Goal: Transaction & Acquisition: Purchase product/service

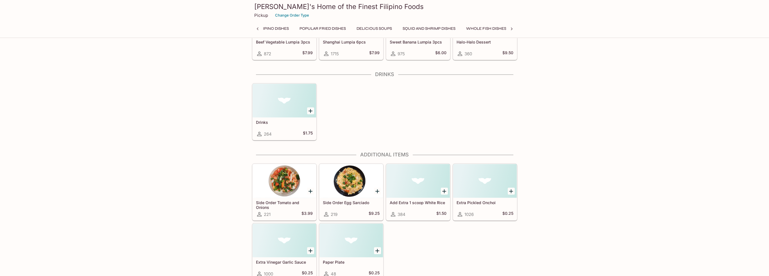
scroll to position [0, 348]
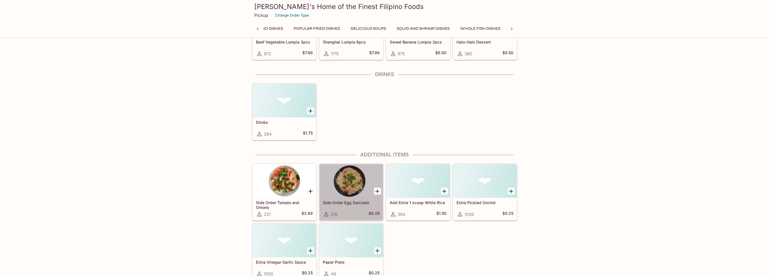
click at [349, 185] on div at bounding box center [350, 181] width 63 height 34
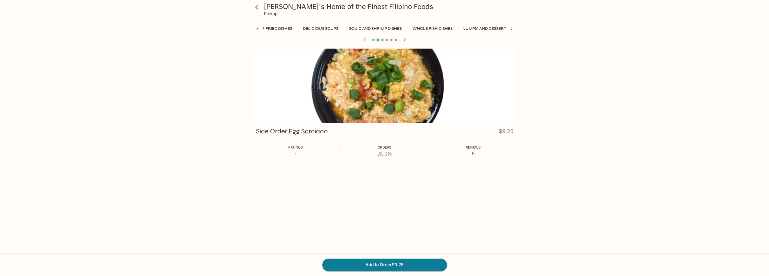
scroll to position [0, 426]
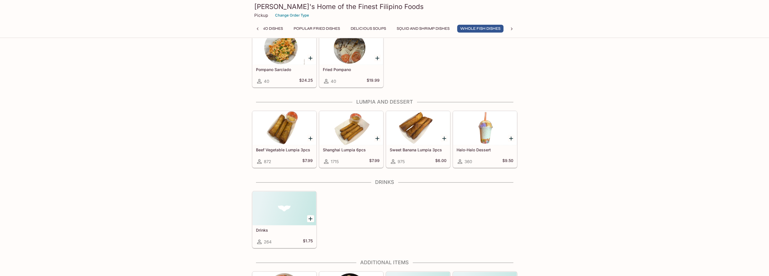
scroll to position [992, 0]
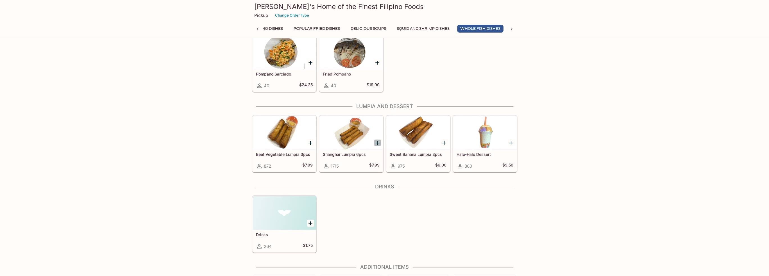
click at [376, 141] on icon "Add Shanghai Lumpia 6pcs" at bounding box center [377, 143] width 4 height 4
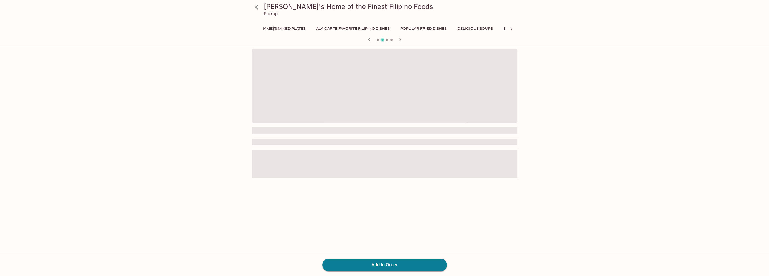
scroll to position [0, 348]
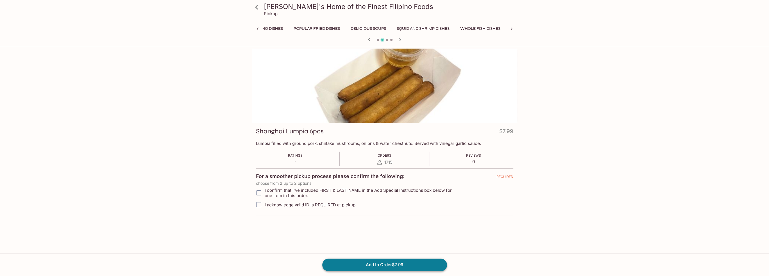
click at [379, 265] on button "Add to Order $7.99" at bounding box center [384, 265] width 125 height 12
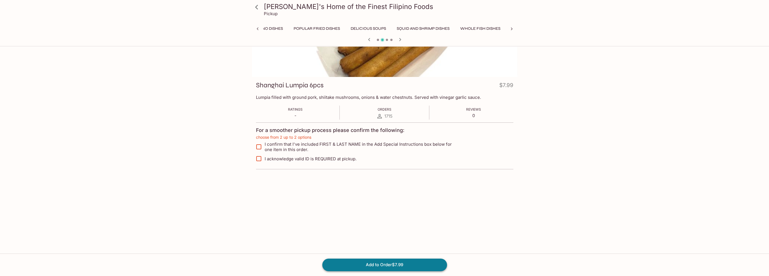
scroll to position [48, 0]
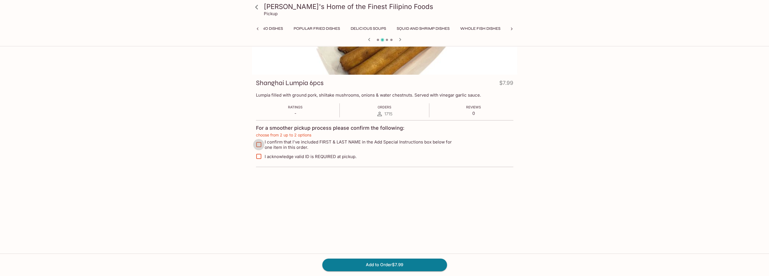
click at [262, 145] on input "I confirm that I've included FIRST & LAST NAME in the Add Special Instructions …" at bounding box center [258, 144] width 11 height 11
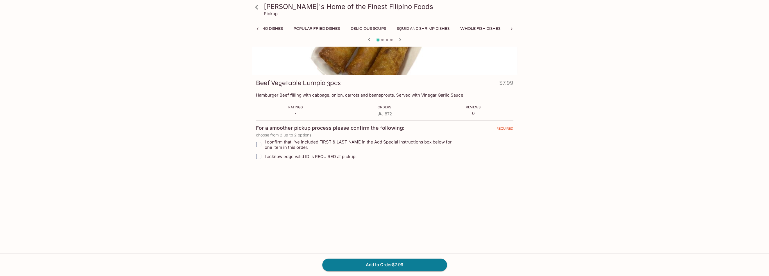
click at [260, 156] on input "I acknowledge valid ID is REQUIRED at pickup." at bounding box center [258, 156] width 11 height 11
checkbox input "true"
click at [258, 144] on input "I confirm that I've included FIRST & LAST NAME in the Add Special Instructions …" at bounding box center [258, 144] width 11 height 11
checkbox input "true"
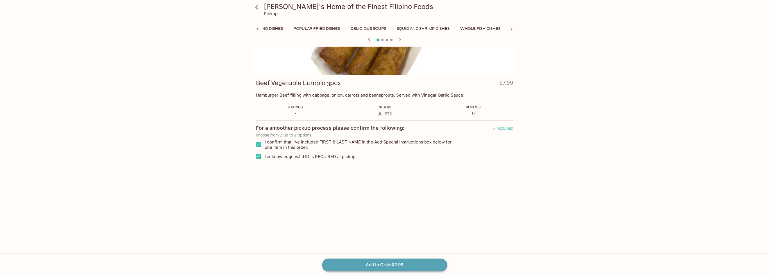
click at [386, 267] on button "Add to Order $7.99" at bounding box center [384, 265] width 125 height 12
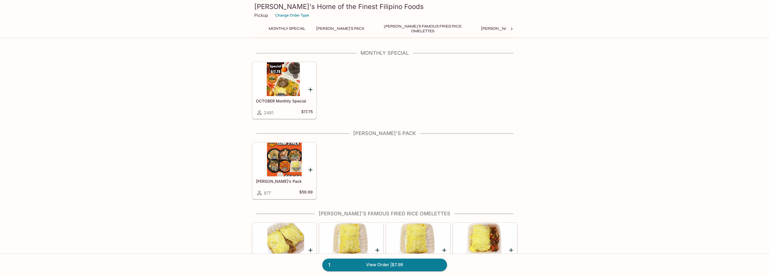
scroll to position [169, 0]
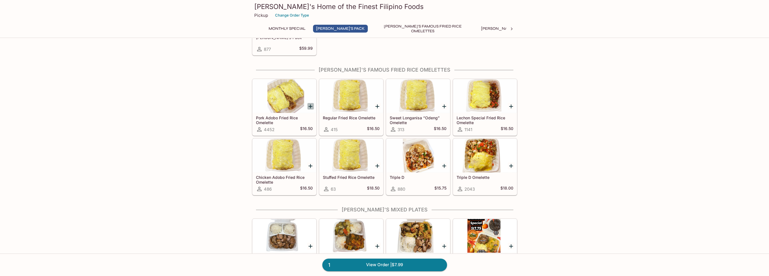
click at [311, 107] on icon "Add Pork Adobo Fried Rice Omelette" at bounding box center [310, 106] width 7 height 7
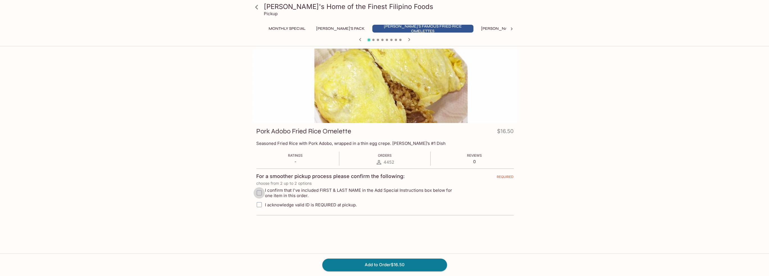
click at [258, 195] on input "I confirm that I've included FIRST & LAST NAME in the Add Special Instructions …" at bounding box center [258, 192] width 11 height 11
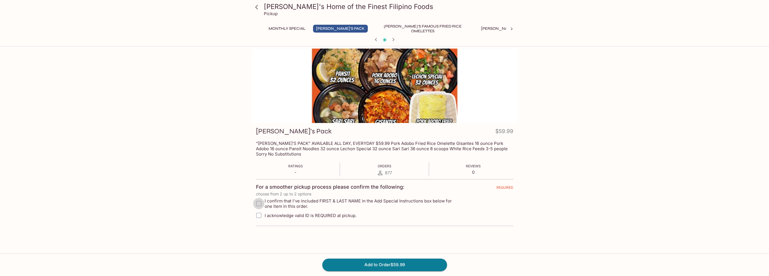
drag, startPoint x: 258, startPoint y: 204, endPoint x: 260, endPoint y: 208, distance: 4.1
click at [258, 205] on input "I confirm that I've included FIRST & LAST NAME in the Add Special Instructions …" at bounding box center [258, 203] width 11 height 11
click at [260, 214] on input "I acknowledge valid ID is REQUIRED at pickup." at bounding box center [258, 215] width 11 height 11
checkbox input "true"
click at [260, 204] on input "I confirm that I've included FIRST & LAST NAME in the Add Special Instructions …" at bounding box center [258, 203] width 11 height 11
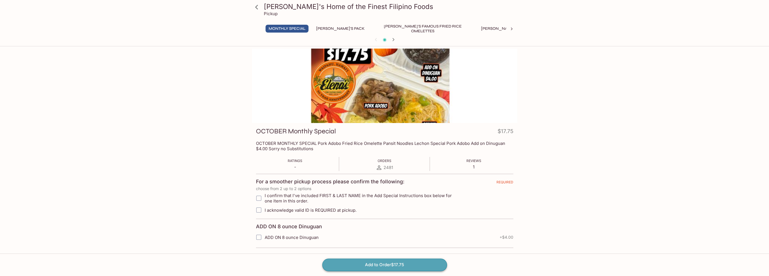
click at [365, 266] on button "Add to Order $17.75" at bounding box center [384, 265] width 125 height 12
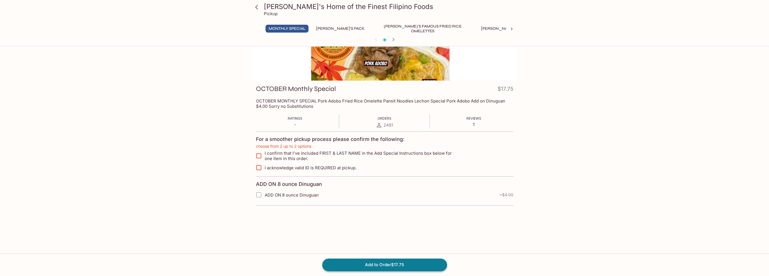
scroll to position [48, 0]
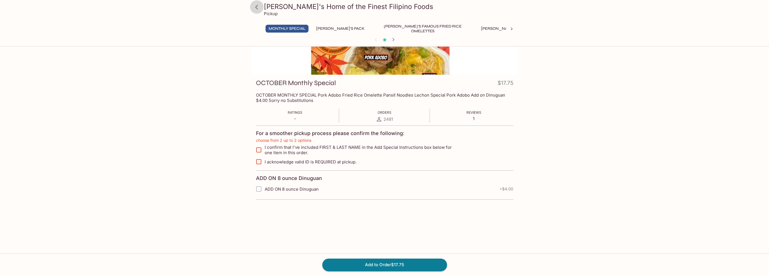
click at [255, 7] on icon at bounding box center [256, 7] width 3 height 4
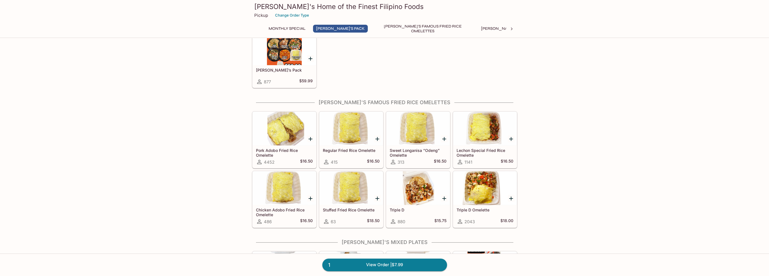
scroll to position [140, 0]
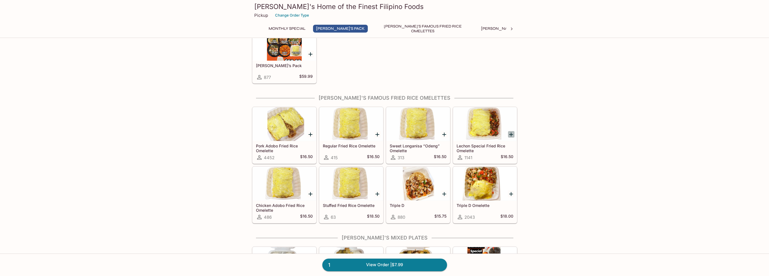
click at [510, 134] on icon "Add Lechon Special Fried Rice Omelette" at bounding box center [511, 134] width 7 height 7
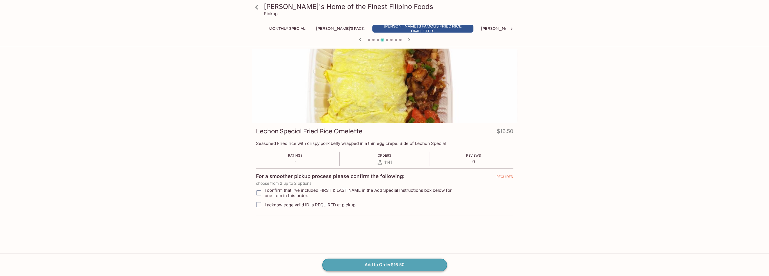
click at [371, 267] on button "Add to Order $16.50" at bounding box center [384, 265] width 125 height 12
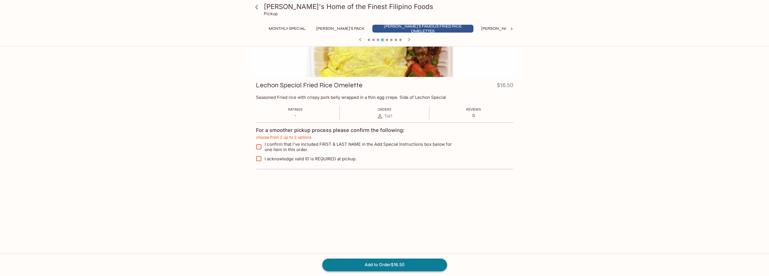
scroll to position [48, 0]
click at [257, 157] on input "I acknowledge valid ID is REQUIRED at pickup." at bounding box center [258, 156] width 11 height 11
checkbox input "true"
click at [259, 145] on input "I confirm that I've included FIRST & LAST NAME in the Add Special Instructions …" at bounding box center [258, 144] width 11 height 11
checkbox input "true"
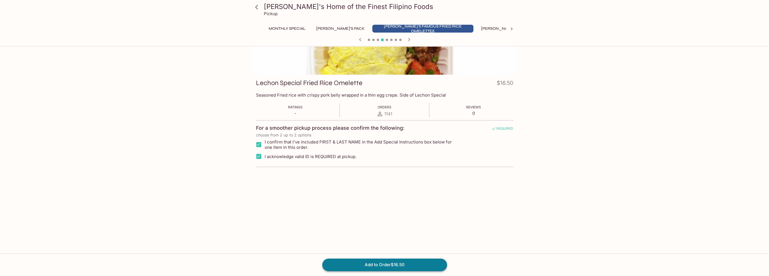
click at [377, 265] on button "Add to Order $16.50" at bounding box center [384, 265] width 125 height 12
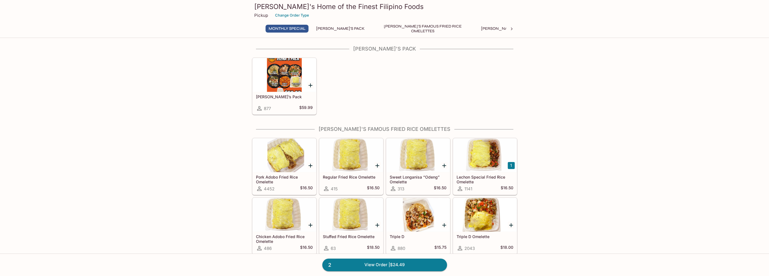
scroll to position [112, 0]
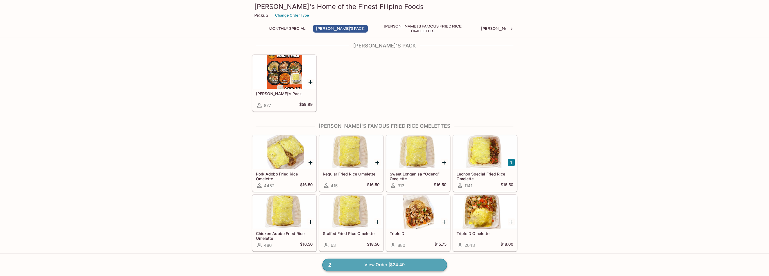
click at [373, 267] on link "2 View Order | $24.49" at bounding box center [384, 265] width 125 height 12
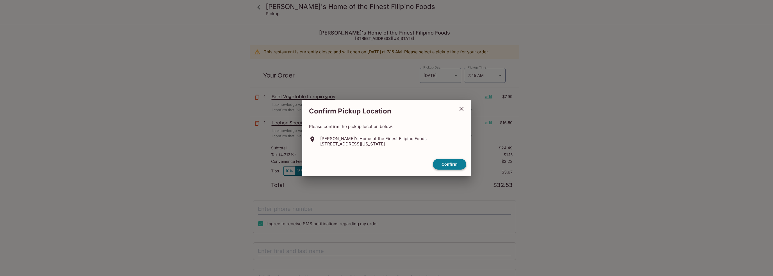
click at [445, 165] on button "Confirm" at bounding box center [449, 164] width 33 height 11
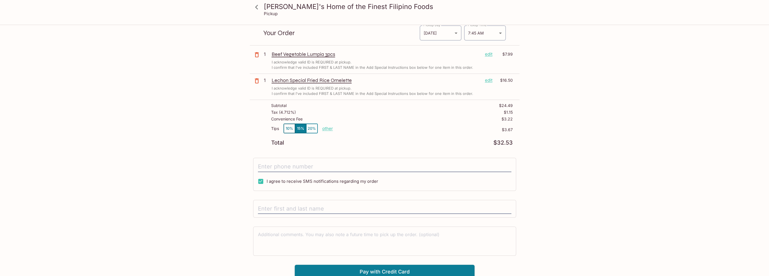
scroll to position [44, 0]
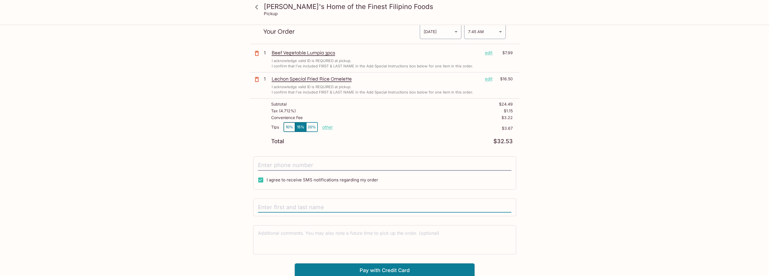
click at [310, 207] on input "text" at bounding box center [384, 207] width 253 height 11
type input "[PERSON_NAME]"
click at [282, 230] on textarea at bounding box center [384, 239] width 253 height 19
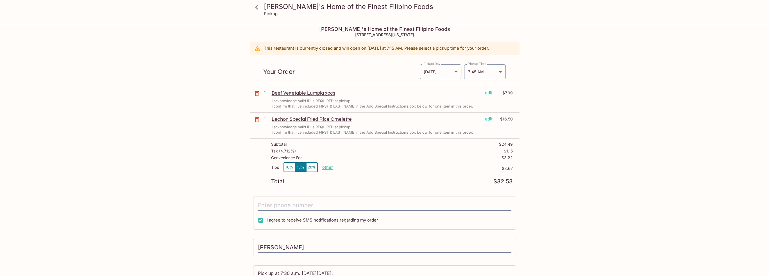
scroll to position [0, 0]
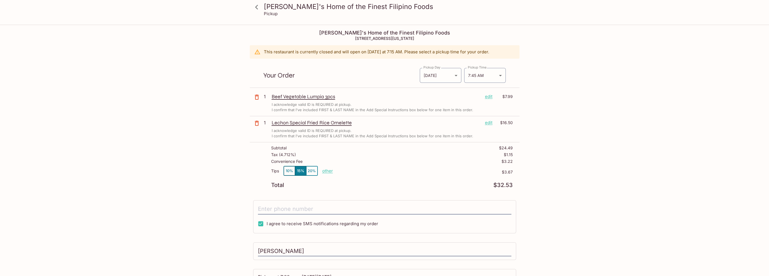
type textarea "Pick up at 7:30 a.m. [DATE][DATE]."
click at [257, 8] on icon at bounding box center [257, 7] width 10 height 10
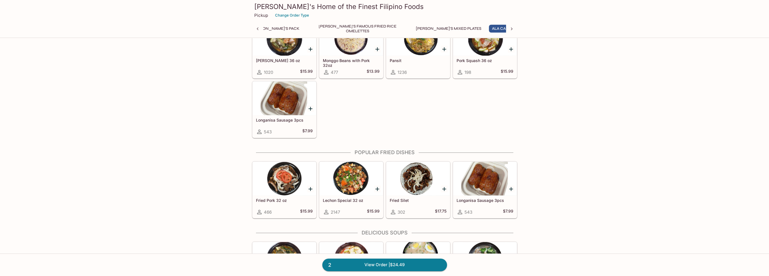
scroll to position [0, 74]
click at [377, 188] on icon "Add Lechon Special 32 oz" at bounding box center [377, 189] width 4 height 4
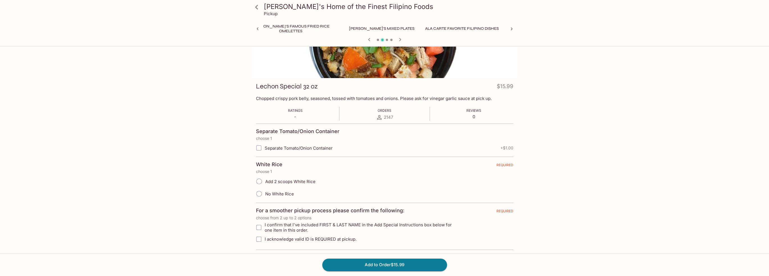
scroll to position [49, 0]
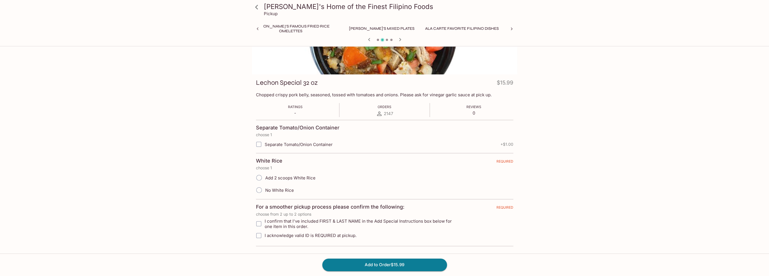
click at [259, 223] on input "I confirm that I've included FIRST & LAST NAME in the Add Special Instructions …" at bounding box center [258, 223] width 11 height 11
checkbox input "true"
click at [258, 235] on input "I acknowledge valid ID is REQUIRED at pickup." at bounding box center [258, 235] width 11 height 11
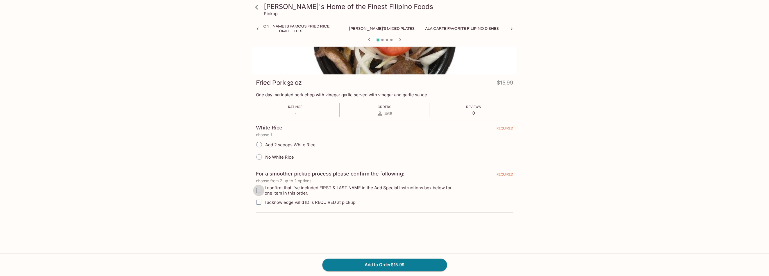
click at [260, 191] on input "I confirm that I've included FIRST & LAST NAME in the Add Special Instructions …" at bounding box center [258, 190] width 11 height 11
click at [260, 203] on input "I acknowledge valid ID is REQUIRED at pickup." at bounding box center [258, 202] width 11 height 11
checkbox input "true"
click at [258, 190] on input "I confirm that I've included FIRST & LAST NAME in the Add Special Instructions …" at bounding box center [258, 190] width 11 height 11
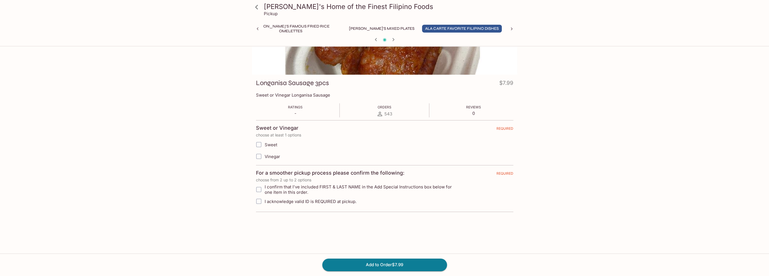
click at [260, 157] on input "Vinegar" at bounding box center [258, 156] width 11 height 11
checkbox input "true"
click at [261, 156] on input "Vinegar" at bounding box center [258, 156] width 11 height 11
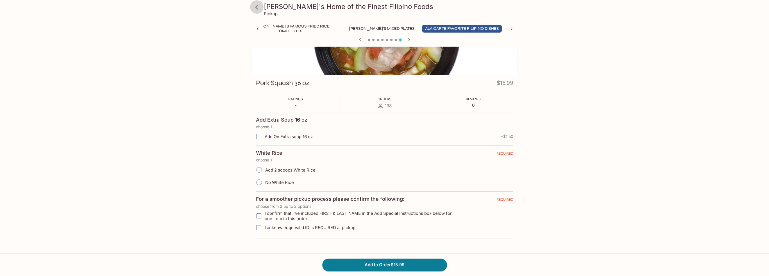
click at [254, 10] on icon at bounding box center [257, 7] width 10 height 10
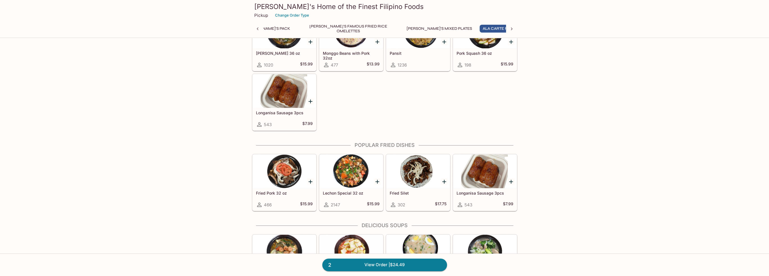
scroll to position [534, 0]
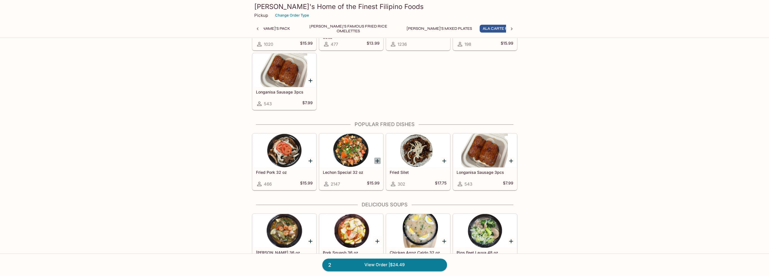
click at [377, 158] on icon "Add Lechon Special 32 oz" at bounding box center [377, 161] width 7 height 7
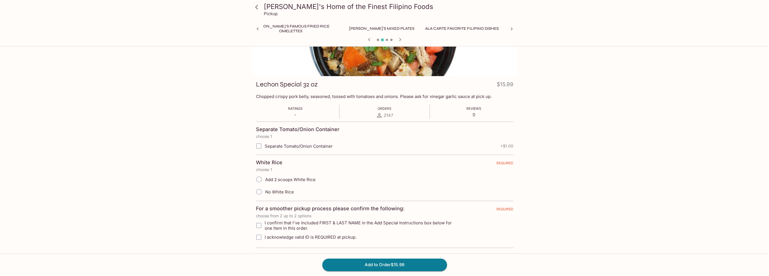
scroll to position [49, 0]
click at [258, 224] on input "I confirm that I've included FIRST & LAST NAME in the Add Special Instructions …" at bounding box center [258, 223] width 11 height 11
checkbox input "true"
click at [258, 236] on input "I acknowledge valid ID is REQUIRED at pickup." at bounding box center [258, 235] width 11 height 11
checkbox input "true"
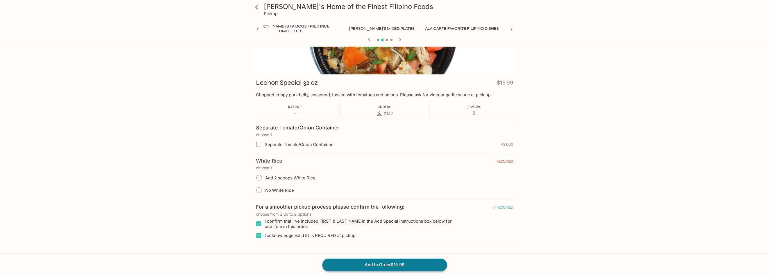
click at [405, 264] on button "Add to Order $15.99" at bounding box center [384, 265] width 125 height 12
click at [259, 191] on input "No White Rice" at bounding box center [259, 190] width 12 height 12
radio input "true"
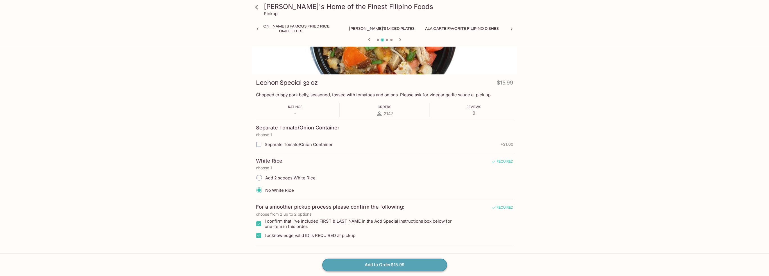
click at [366, 264] on button "Add to Order $15.99" at bounding box center [384, 265] width 125 height 12
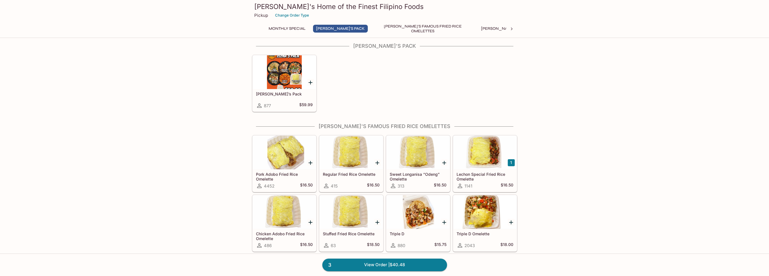
scroll to position [112, 0]
click at [310, 163] on icon "Add Pork Adobo Fried Rice Omelette" at bounding box center [310, 162] width 7 height 7
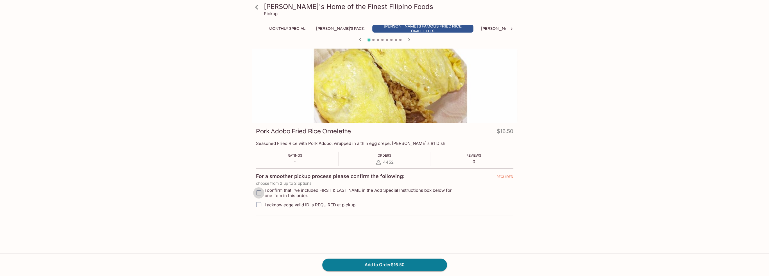
click at [258, 192] on input "I confirm that I've included FIRST & LAST NAME in the Add Special Instructions …" at bounding box center [258, 192] width 11 height 11
checkbox input "true"
click at [260, 205] on input "I acknowledge valid ID is REQUIRED at pickup." at bounding box center [258, 204] width 11 height 11
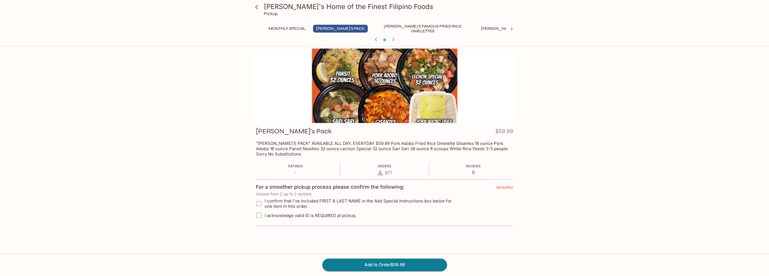
click at [256, 7] on icon at bounding box center [256, 7] width 3 height 4
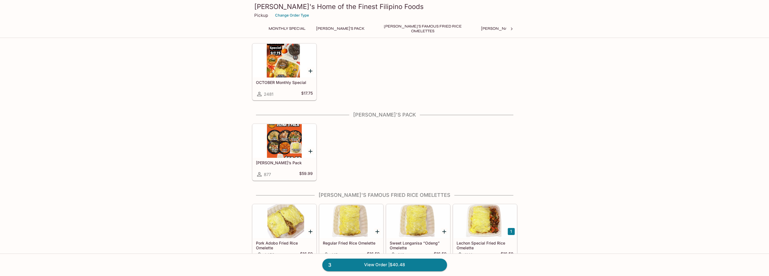
scroll to position [56, 0]
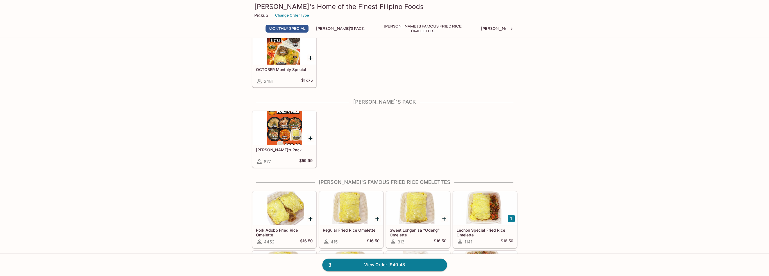
click at [310, 219] on icon "Add Pork Adobo Fried Rice Omelette" at bounding box center [310, 218] width 7 height 7
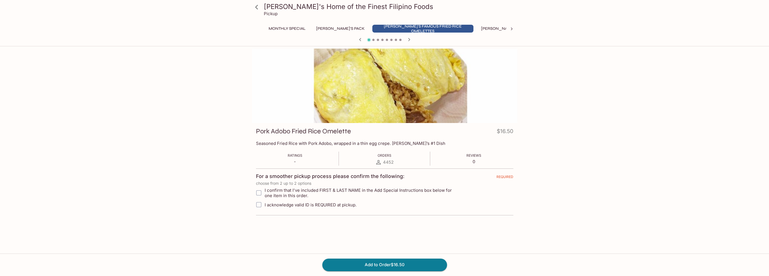
click at [257, 194] on input "I confirm that I've included FIRST & LAST NAME in the Add Special Instructions …" at bounding box center [258, 192] width 11 height 11
checkbox input "true"
click at [370, 265] on button "Add to Order $16.50" at bounding box center [384, 265] width 125 height 12
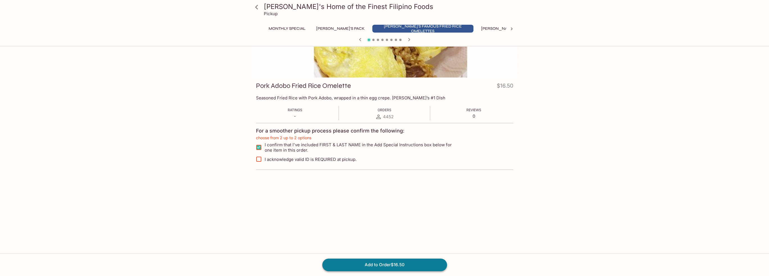
scroll to position [48, 0]
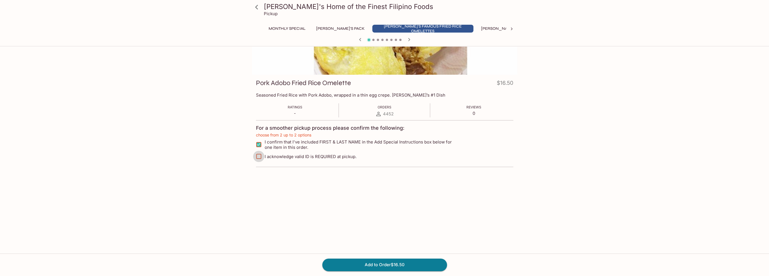
click at [258, 156] on input "I acknowledge valid ID is REQUIRED at pickup." at bounding box center [258, 156] width 11 height 11
checkbox input "true"
click at [382, 265] on button "Add to Order $16.50" at bounding box center [384, 265] width 125 height 12
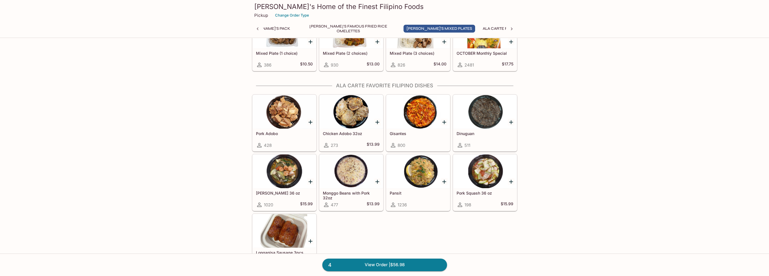
scroll to position [365, 0]
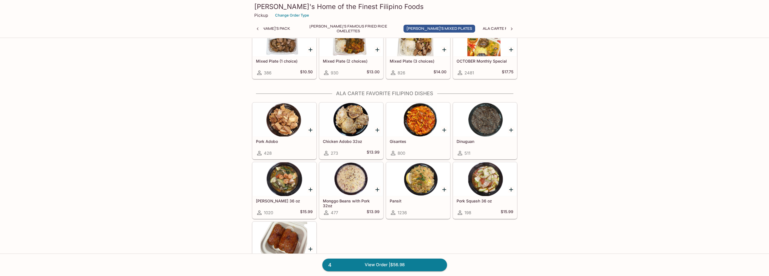
click at [446, 189] on icon "Add Pansit" at bounding box center [444, 189] width 7 height 7
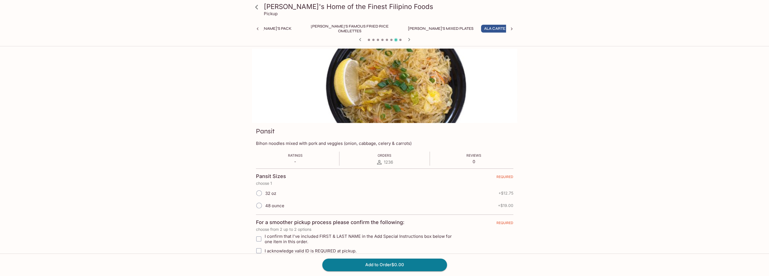
scroll to position [0, 74]
click at [258, 203] on input "48 ounce" at bounding box center [259, 206] width 12 height 12
radio input "true"
click at [261, 239] on input "I confirm that I've included FIRST & LAST NAME in the Add Special Instructions …" at bounding box center [258, 238] width 11 height 11
checkbox input "true"
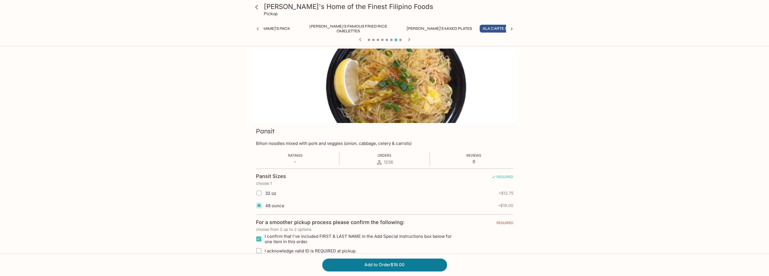
click at [259, 250] on input "I acknowledge valid ID is REQUIRED at pickup." at bounding box center [258, 250] width 11 height 11
checkbox input "true"
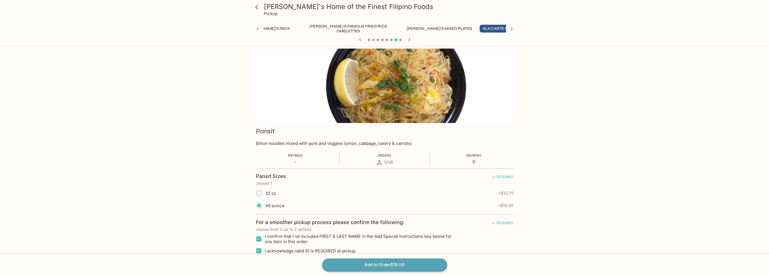
click at [372, 265] on button "Add to Order $19.00" at bounding box center [384, 265] width 125 height 12
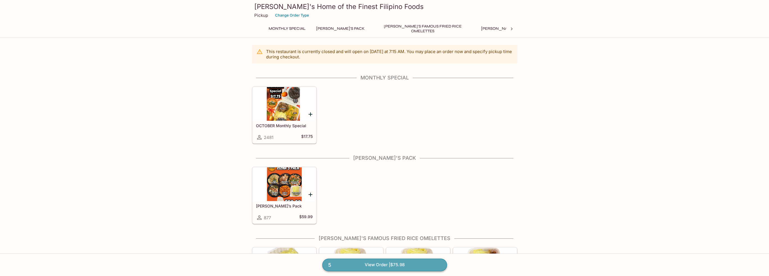
click at [354, 265] on link "5 View Order | $75.98" at bounding box center [384, 265] width 125 height 12
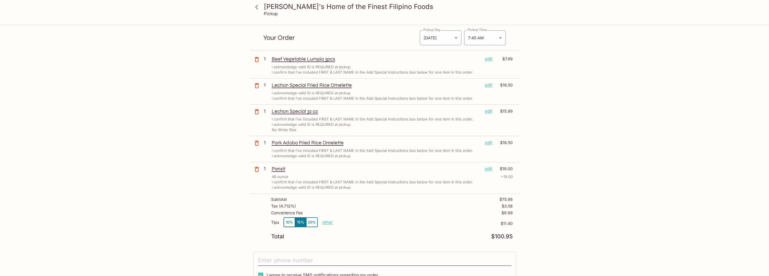
scroll to position [56, 0]
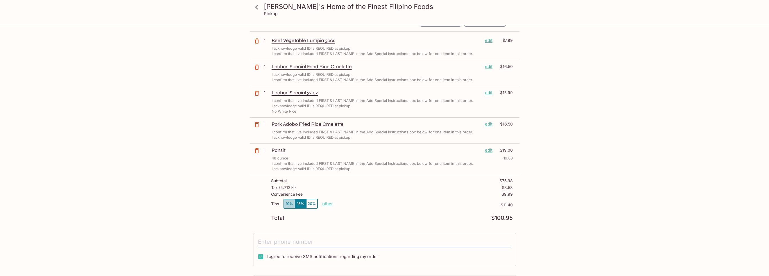
click at [291, 205] on button "10%" at bounding box center [289, 203] width 11 height 9
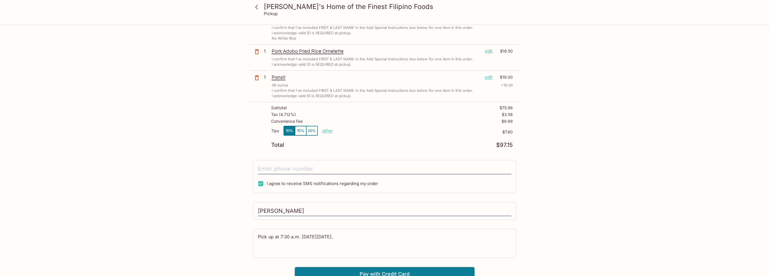
scroll to position [133, 0]
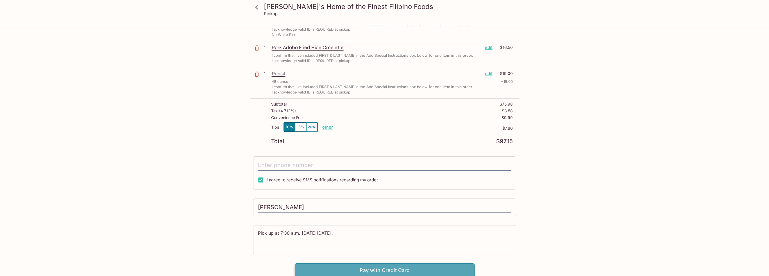
click at [427, 271] on button "Pay with Credit Card" at bounding box center [385, 270] width 180 height 14
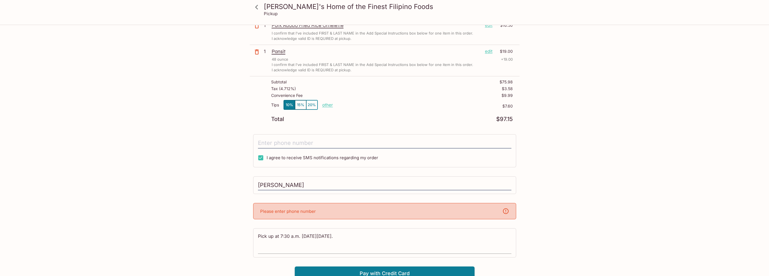
scroll to position [158, 0]
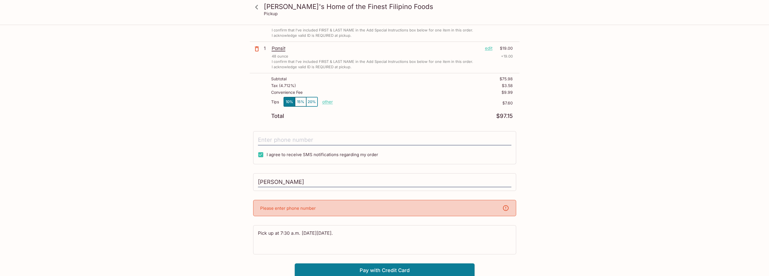
click at [327, 206] on div "Please enter phone number" at bounding box center [384, 208] width 263 height 16
click at [450, 160] on div "I agree to receive SMS notifications regarding my order" at bounding box center [384, 147] width 263 height 33
click at [413, 177] on input "[PERSON_NAME]" at bounding box center [384, 182] width 253 height 11
click at [369, 206] on div "Please enter phone number" at bounding box center [384, 208] width 263 height 16
click at [315, 208] on p "Please enter phone number" at bounding box center [288, 208] width 56 height 5
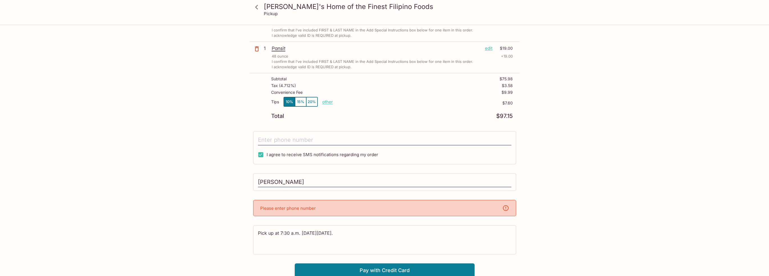
click at [502, 208] on icon at bounding box center [505, 208] width 7 height 7
click at [506, 207] on icon at bounding box center [505, 208] width 7 height 7
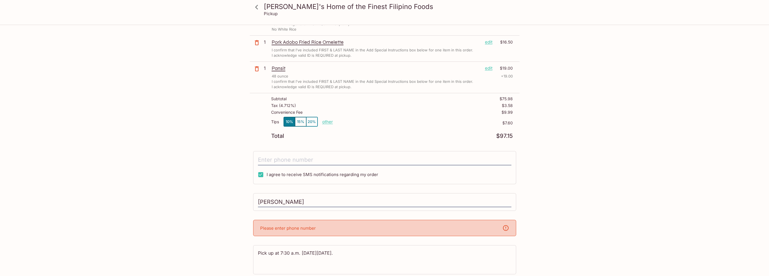
scroll to position [140, 0]
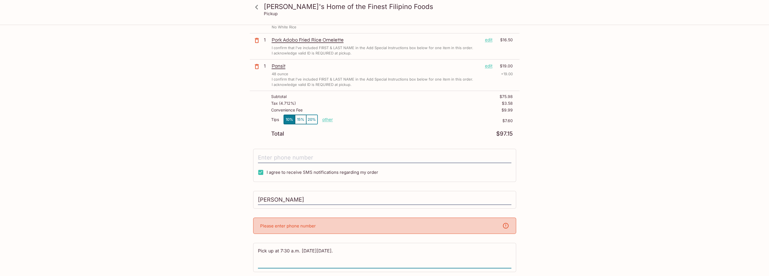
click at [289, 249] on textarea "Pick up at 7:30 a.m. [DATE][DATE]." at bounding box center [384, 257] width 253 height 19
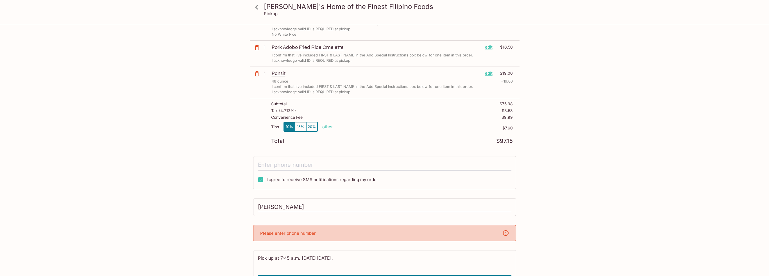
scroll to position [158, 0]
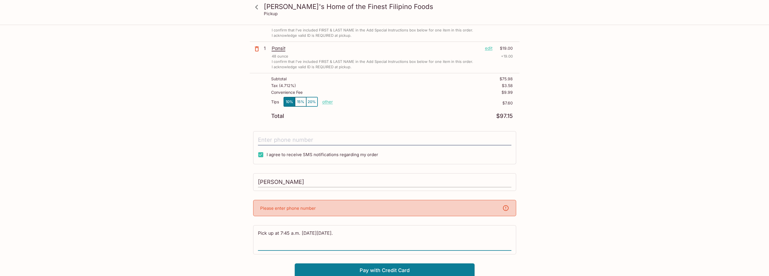
type textarea "Pick up at 7:45 a.m. [DATE][DATE]."
drag, startPoint x: 307, startPoint y: 181, endPoint x: 246, endPoint y: 176, distance: 60.9
click at [247, 176] on div "[PERSON_NAME]'s Home of the Finest Filipino Foods Pickup [PERSON_NAME]'s Home o…" at bounding box center [385, 72] width 360 height 410
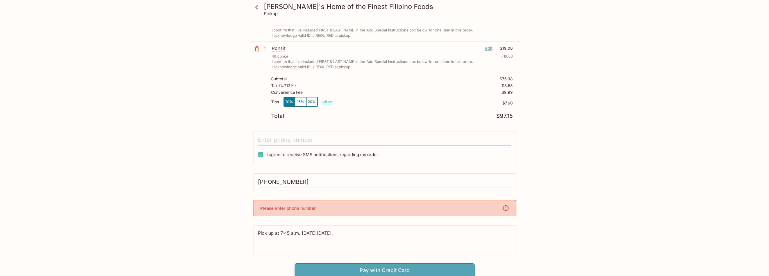
click at [399, 272] on button "Pay with Credit Card" at bounding box center [385, 270] width 180 height 14
drag, startPoint x: 303, startPoint y: 182, endPoint x: 210, endPoint y: 183, distance: 92.7
click at [210, 183] on div "[PERSON_NAME]'s Home of the Finest Filipino Foods Pickup [PERSON_NAME]'s Home o…" at bounding box center [385, 72] width 360 height 410
type input "[PERSON_NAME]"
click at [283, 139] on input "tel" at bounding box center [384, 140] width 253 height 11
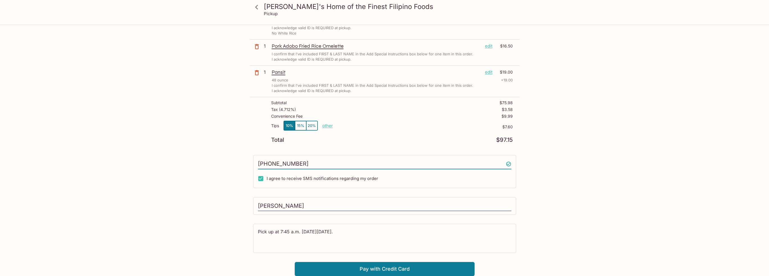
scroll to position [133, 0]
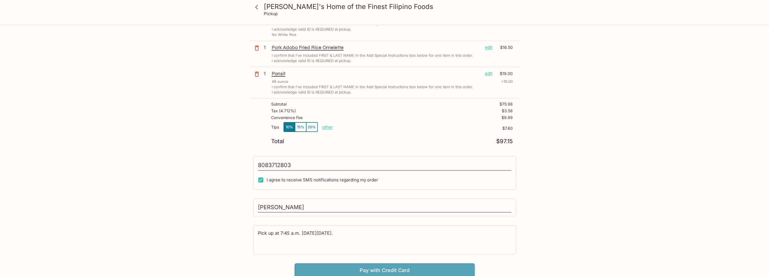
click at [365, 270] on button "Pay with Credit Card" at bounding box center [385, 270] width 180 height 14
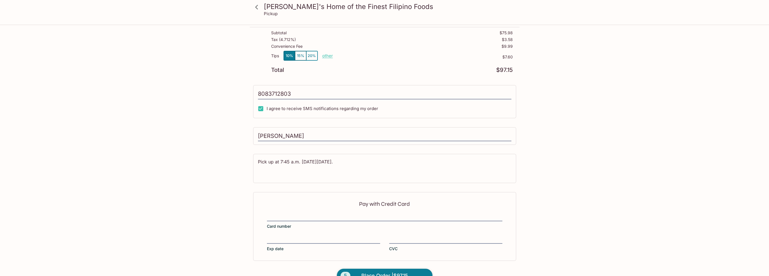
type input "[PHONE_NUMBER]"
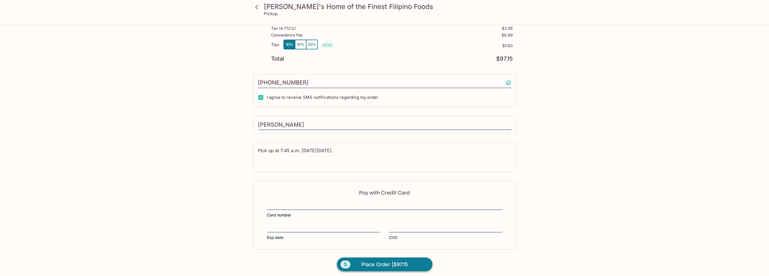
scroll to position [217, 0]
click at [376, 260] on span "Place Order | $97.15" at bounding box center [384, 263] width 47 height 9
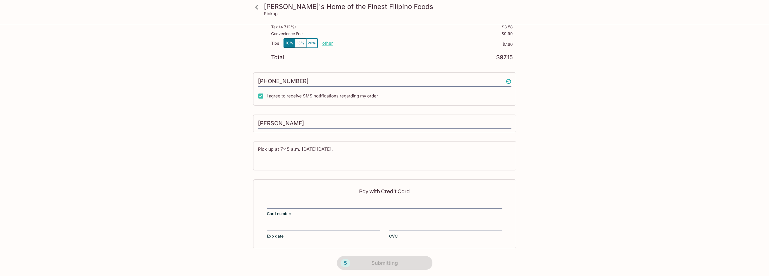
scroll to position [49, 0]
